Goal: Task Accomplishment & Management: Manage account settings

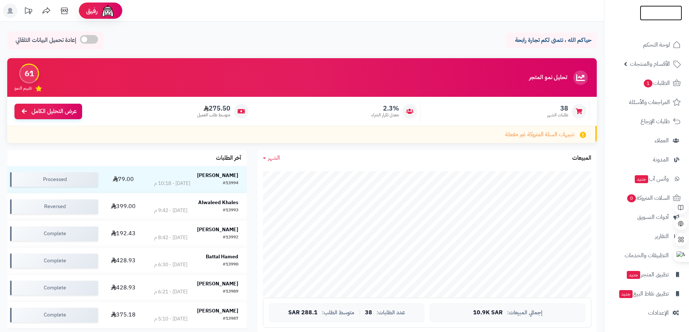
click at [661, 18] on img at bounding box center [661, 25] width 42 height 15
click at [665, 81] on span "الطلبات 1" at bounding box center [656, 83] width 27 height 10
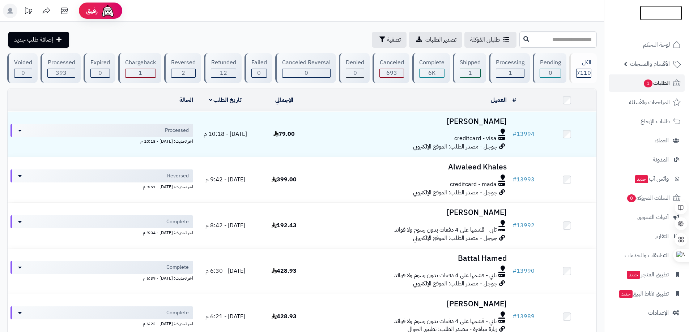
click at [658, 13] on img at bounding box center [661, 12] width 42 height 15
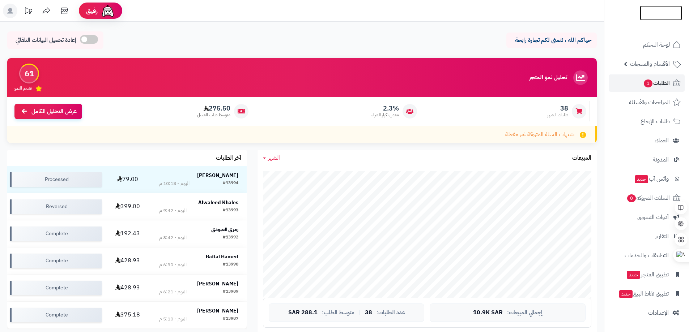
click at [657, 18] on img at bounding box center [661, 25] width 42 height 15
click at [661, 17] on li at bounding box center [661, 12] width 42 height 15
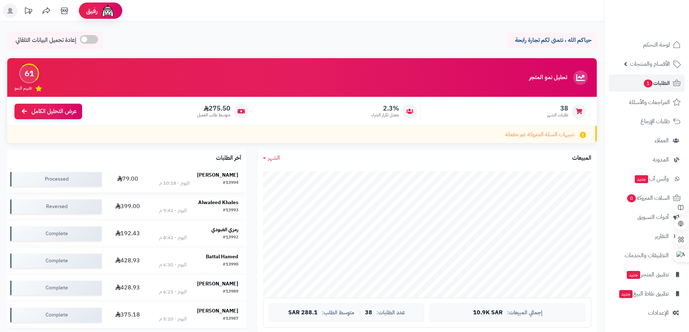
click at [223, 177] on strong "[PERSON_NAME]" at bounding box center [217, 175] width 41 height 8
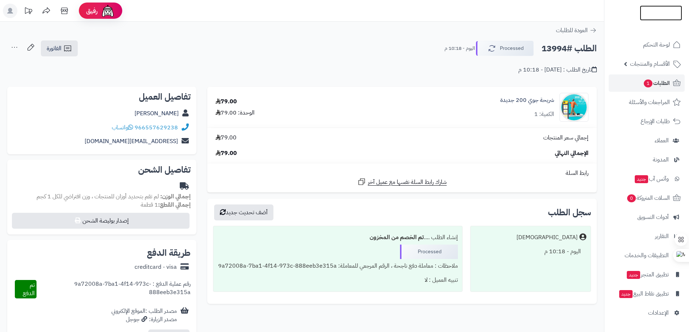
click at [659, 16] on img at bounding box center [661, 23] width 42 height 15
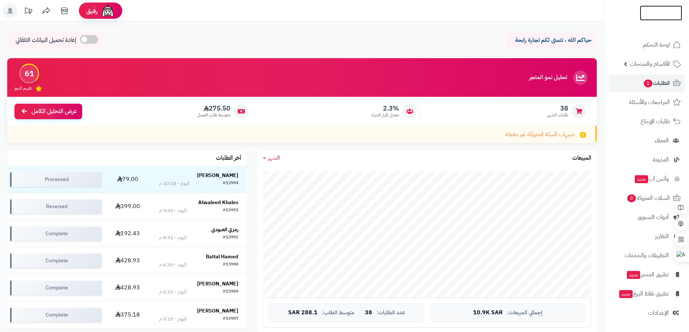
click at [651, 13] on link at bounding box center [661, 13] width 42 height 8
click at [657, 20] on img at bounding box center [661, 27] width 42 height 15
click at [650, 18] on img at bounding box center [661, 25] width 42 height 15
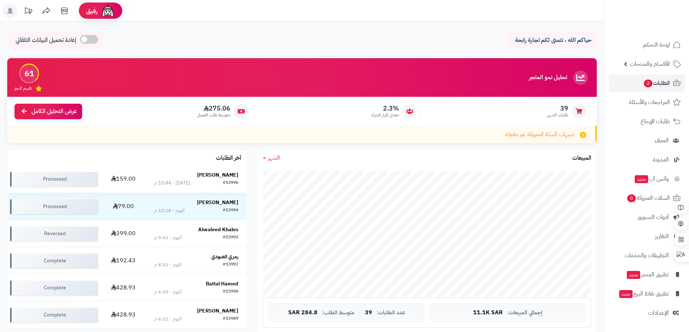
click at [224, 175] on strong "[PERSON_NAME]" at bounding box center [217, 175] width 41 height 8
